Goal: Task Accomplishment & Management: Manage account settings

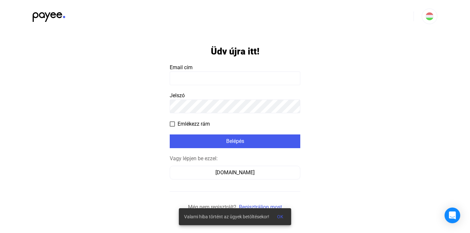
click at [230, 81] on input at bounding box center [235, 79] width 131 height 14
drag, startPoint x: 283, startPoint y: 217, endPoint x: 345, endPoint y: 183, distance: 71.0
click at [283, 216] on span "OK" at bounding box center [280, 216] width 6 height 5
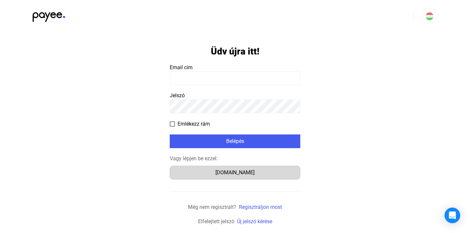
click at [237, 171] on div "[DOMAIN_NAME]" at bounding box center [235, 173] width 126 height 8
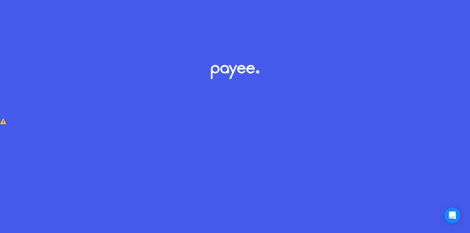
click at [250, 172] on div "⚠️" at bounding box center [235, 121] width 470 height 105
click at [231, 79] on div "⚠️" at bounding box center [235, 121] width 470 height 105
click at [219, 74] on div "⚠️" at bounding box center [235, 121] width 470 height 105
click at [441, 57] on div at bounding box center [235, 116] width 470 height 233
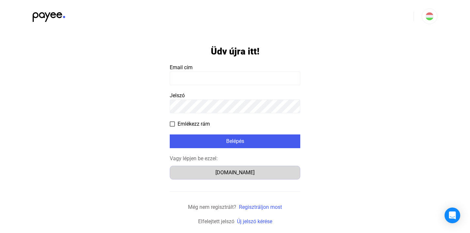
click at [246, 172] on div "[DOMAIN_NAME]" at bounding box center [235, 173] width 126 height 8
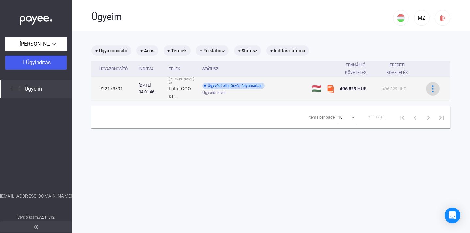
click at [430, 87] on img at bounding box center [433, 89] width 7 height 7
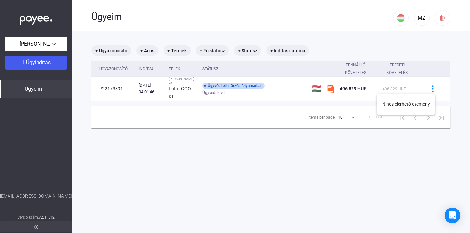
click at [169, 167] on div at bounding box center [235, 116] width 470 height 233
